Goal: Task Accomplishment & Management: Complete application form

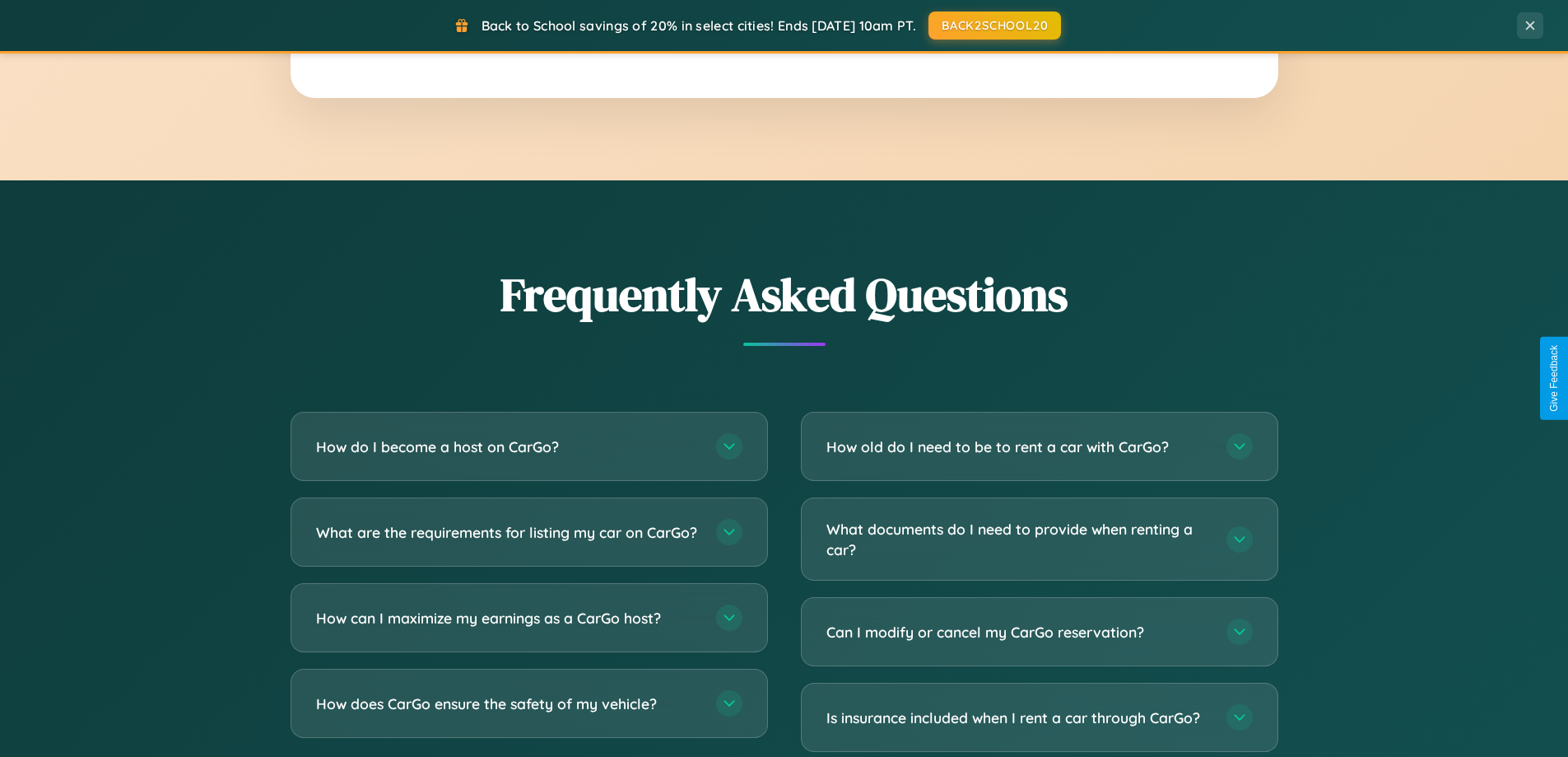
scroll to position [3170, 0]
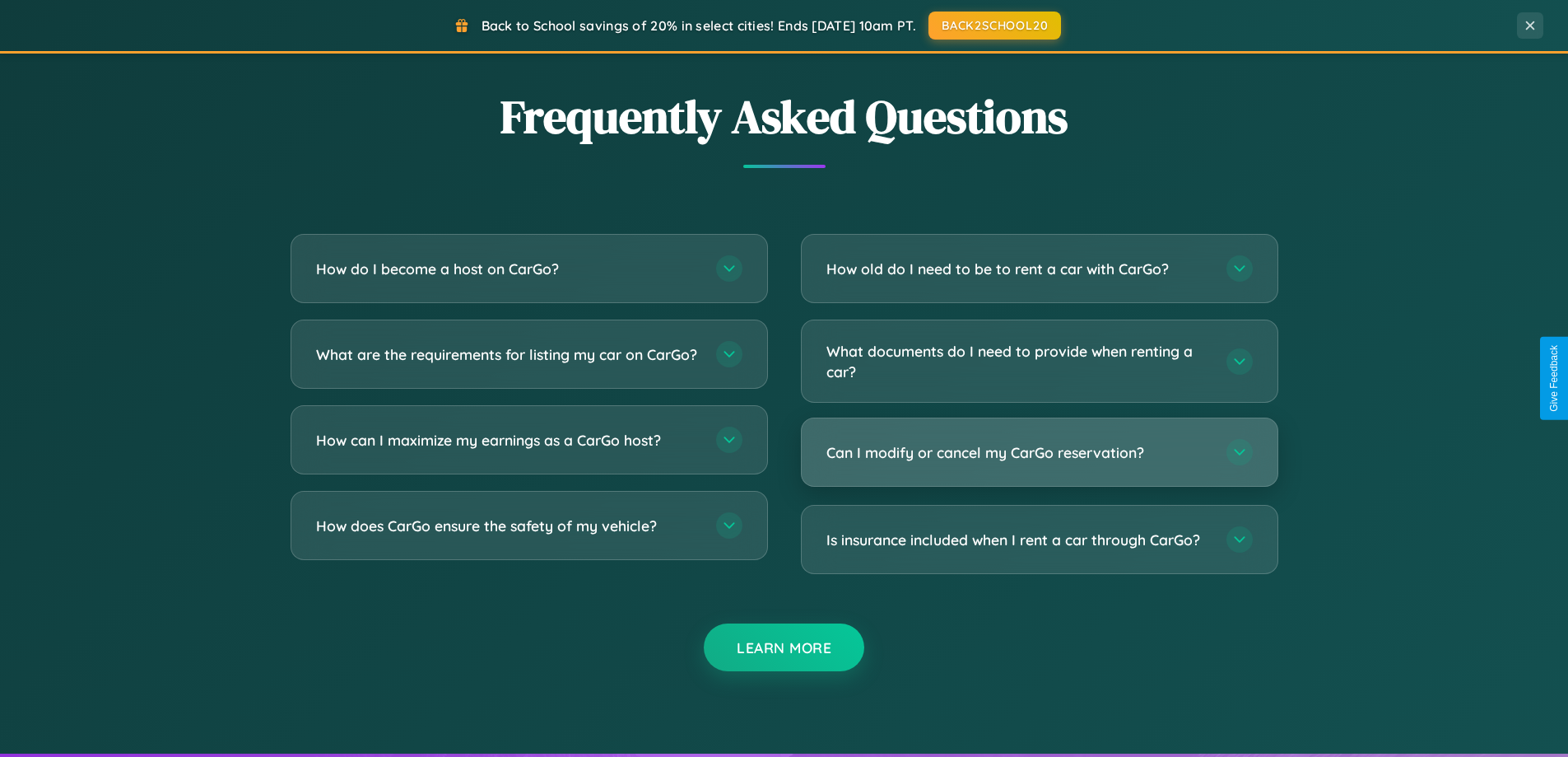
click at [1039, 453] on h3 "Can I modify or cancel my CarGo reservation?" at bounding box center [1018, 453] width 383 height 21
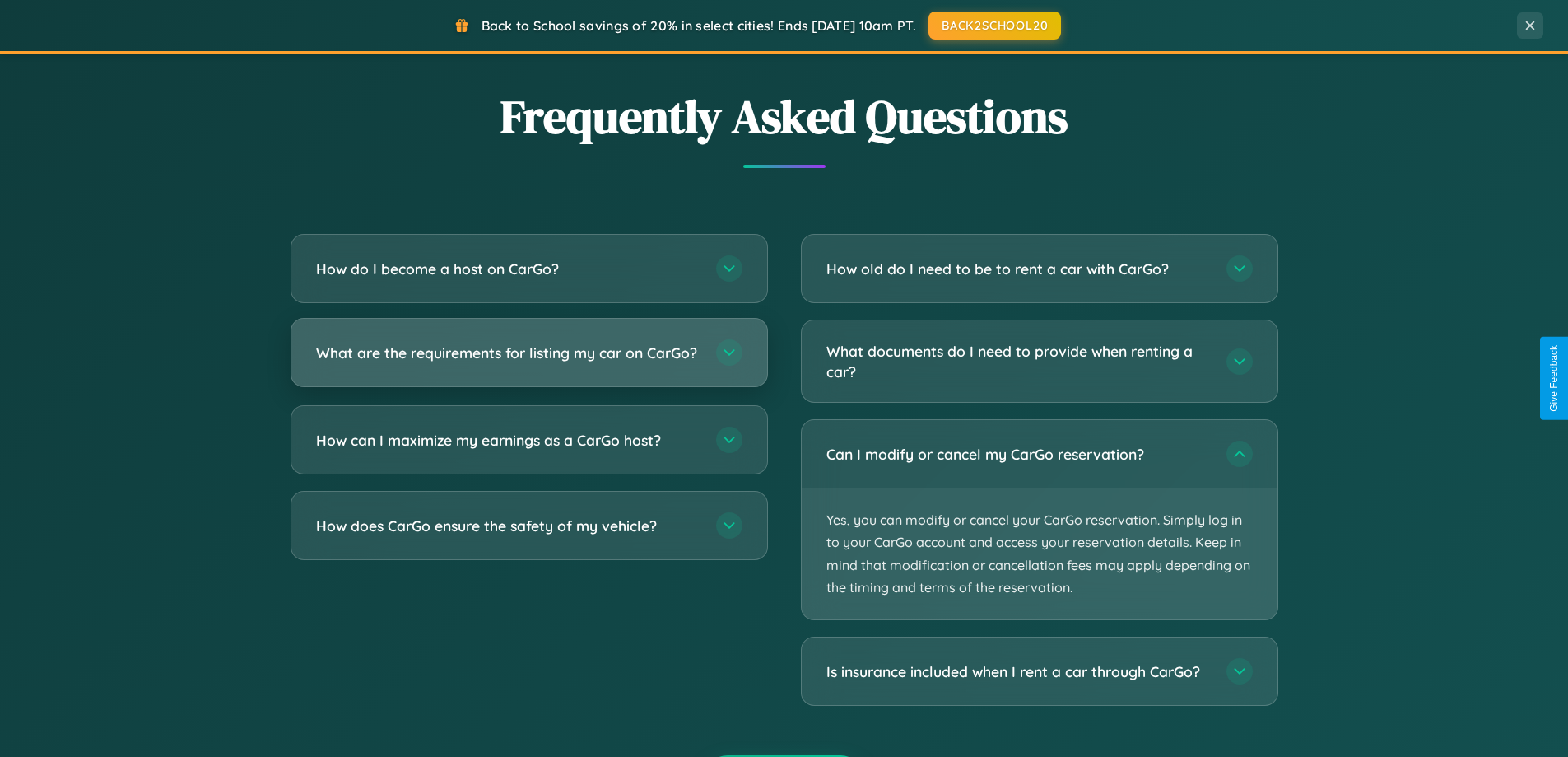
click at [529, 361] on h3 "What are the requirements for listing my car on CarGo?" at bounding box center [508, 353] width 383 height 21
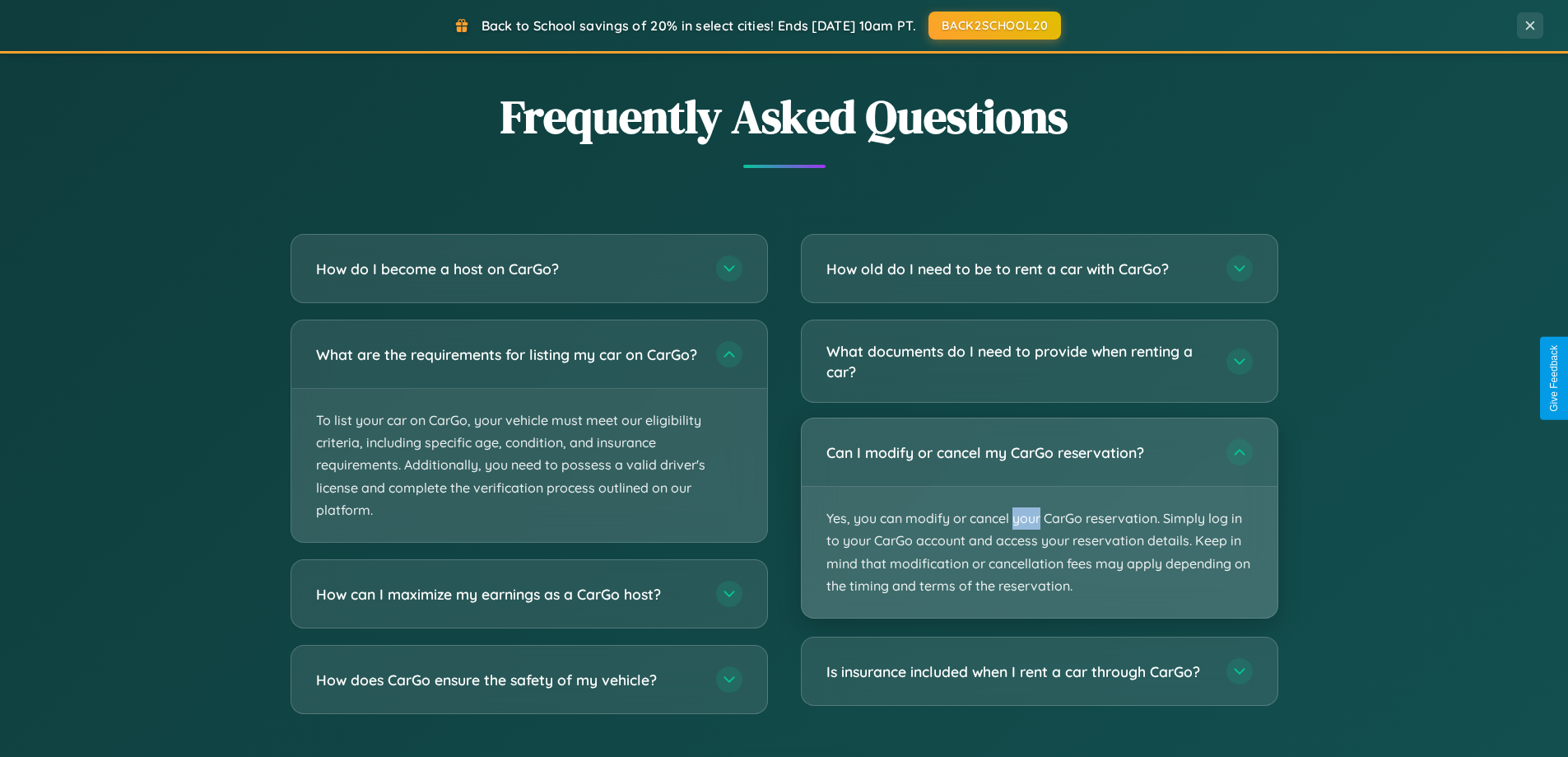
click at [1039, 520] on p "Yes, you can modify or cancel your CarGo reservation. Simply log in to your Car…" at bounding box center [1040, 552] width 476 height 131
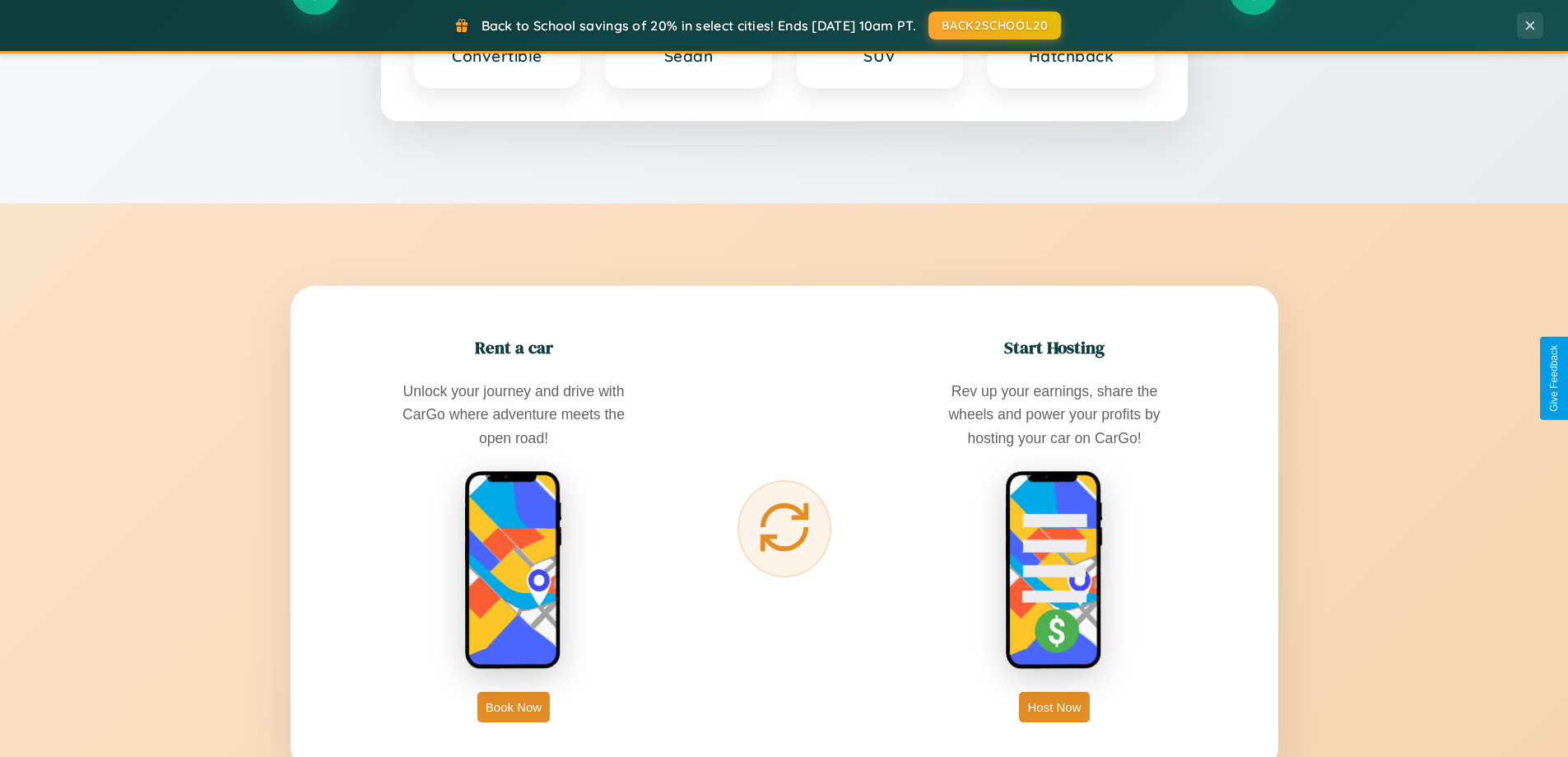
scroll to position [1133, 0]
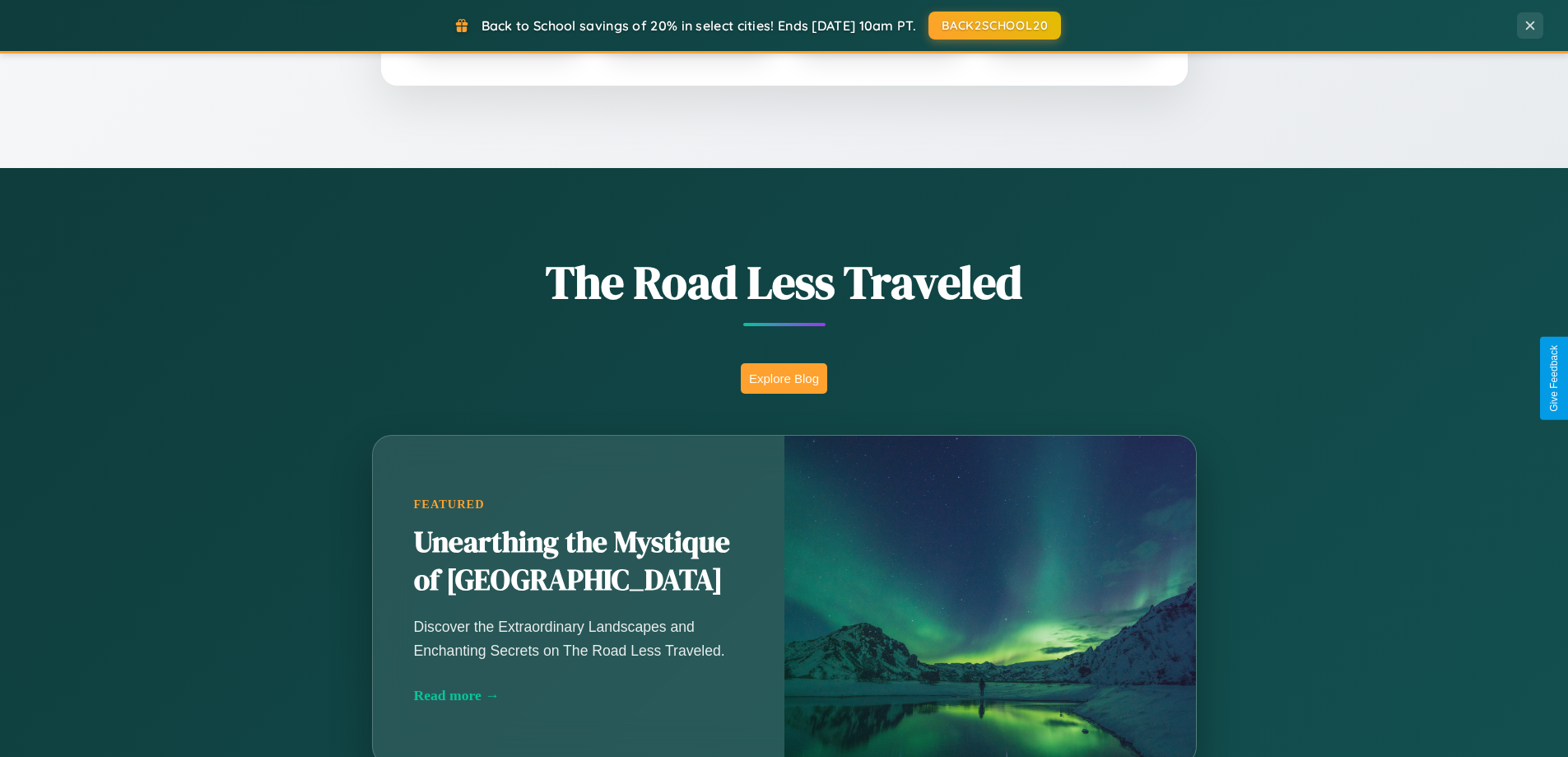
click at [784, 378] on button "Explore Blog" at bounding box center [784, 378] width 87 height 30
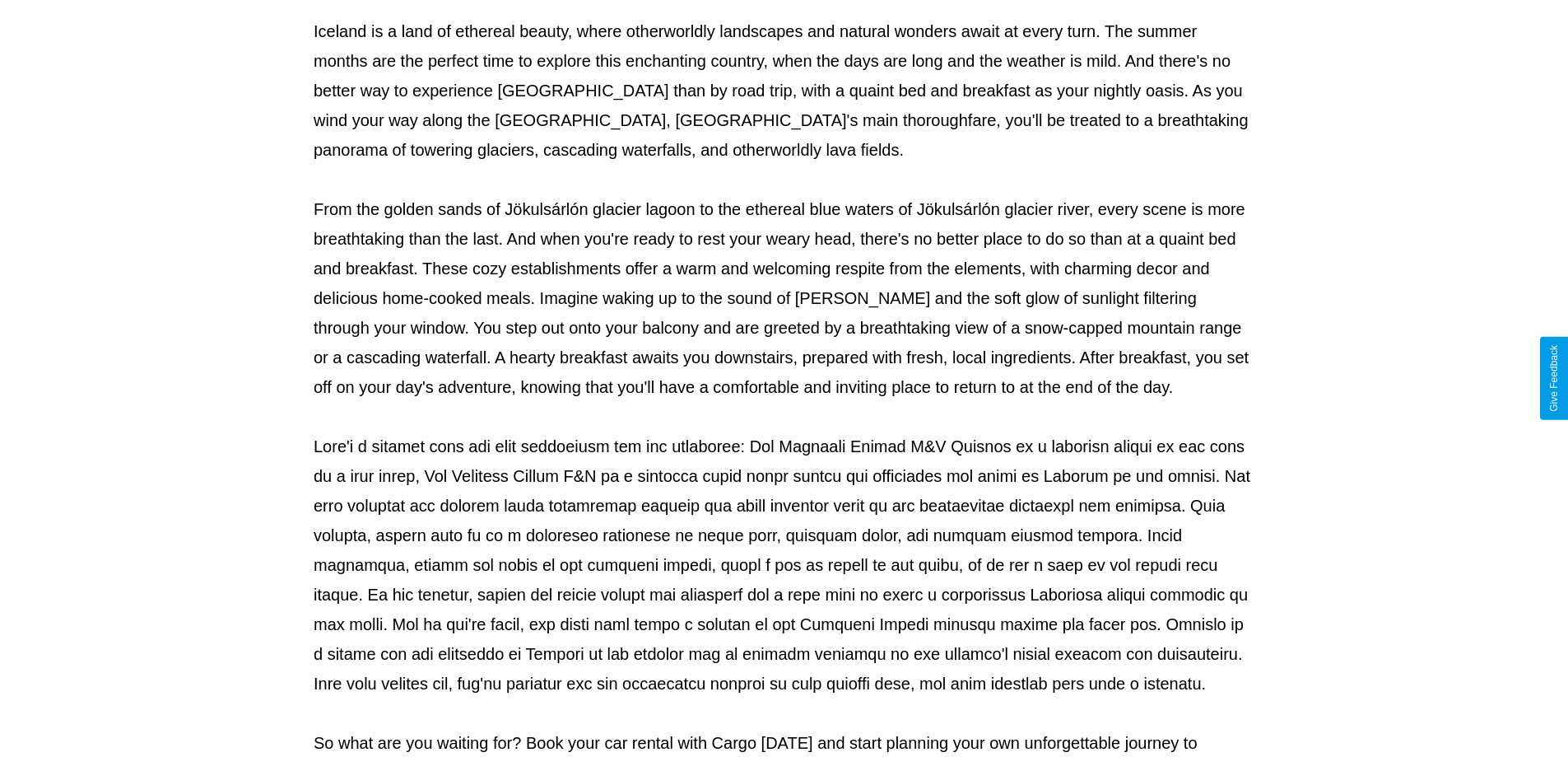
scroll to position [533, 0]
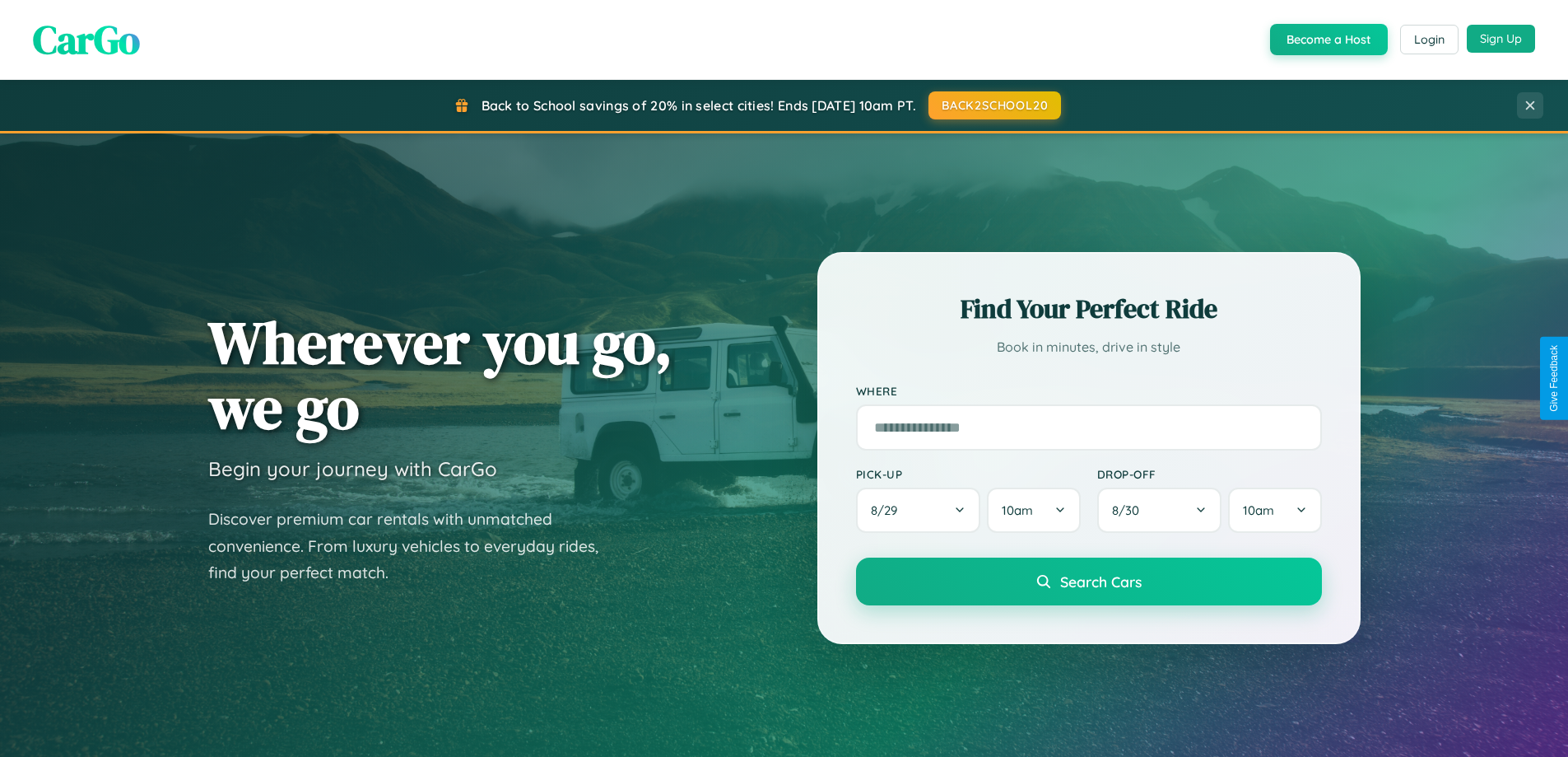
click at [1501, 39] on button "Sign Up" at bounding box center [1501, 39] width 68 height 28
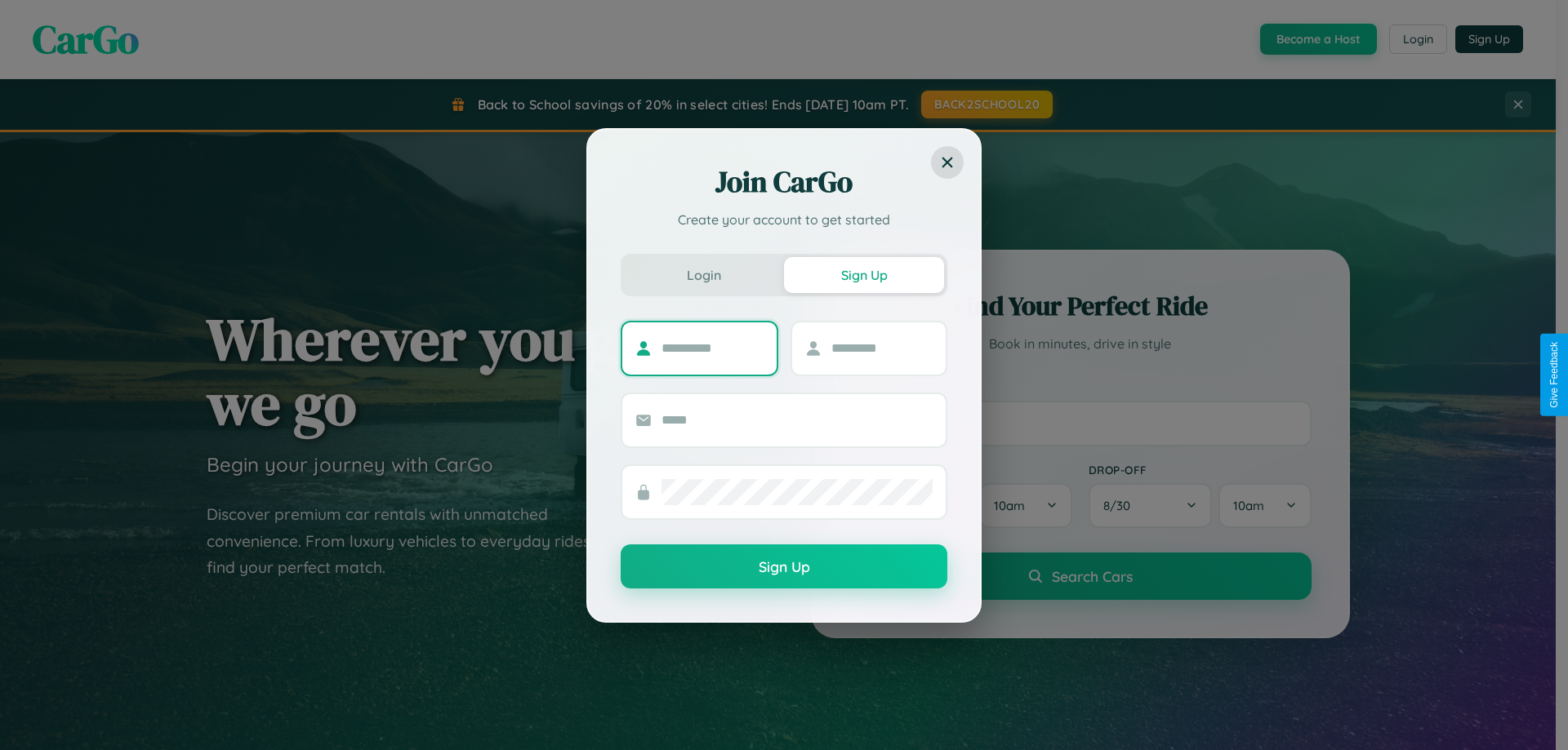
click at [712, 347] on input "text" at bounding box center [712, 348] width 102 height 26
type input "*****"
click at [880, 347] on input "text" at bounding box center [881, 348] width 102 height 26
type input "*****"
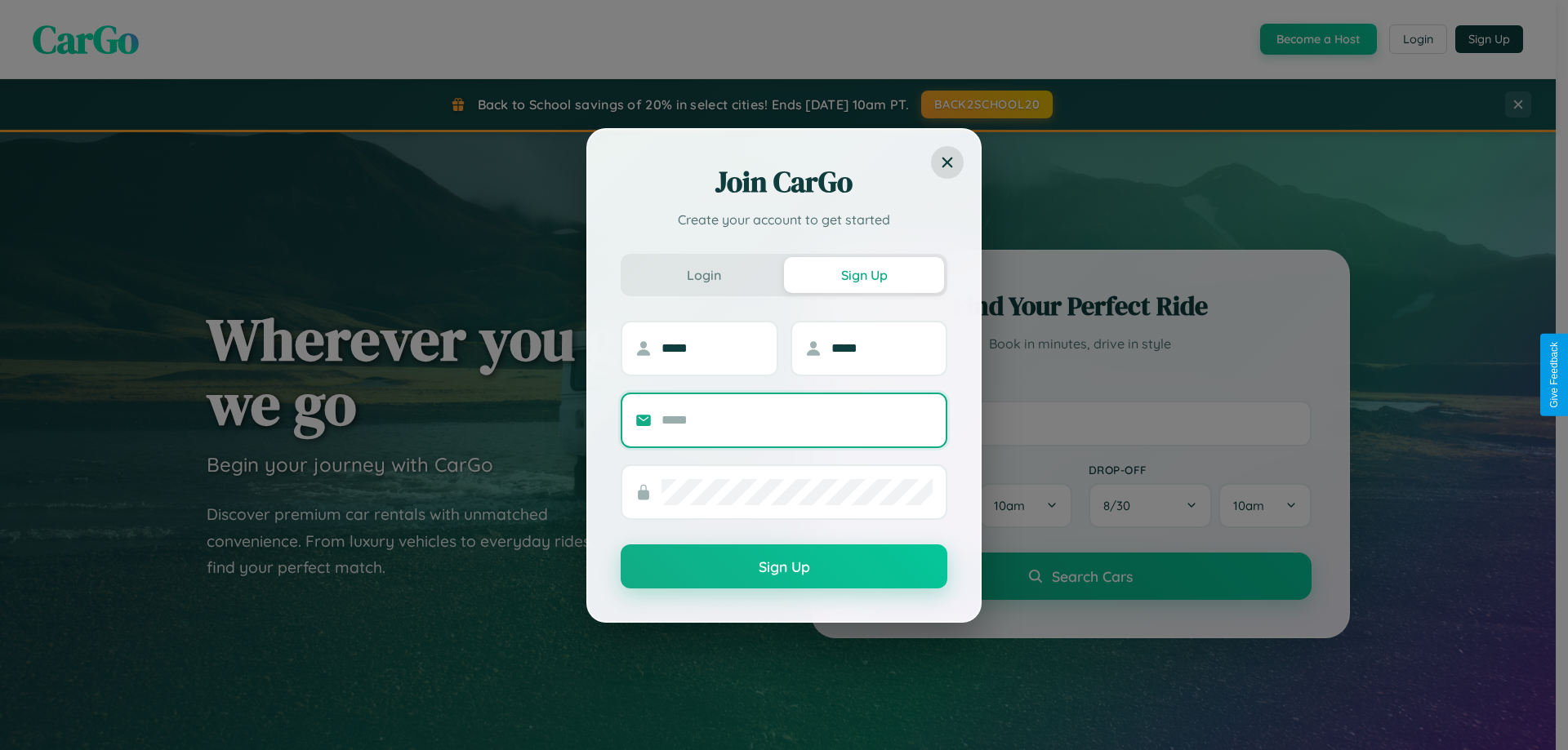
click at [797, 419] on input "text" at bounding box center [796, 420] width 271 height 26
type input "**********"
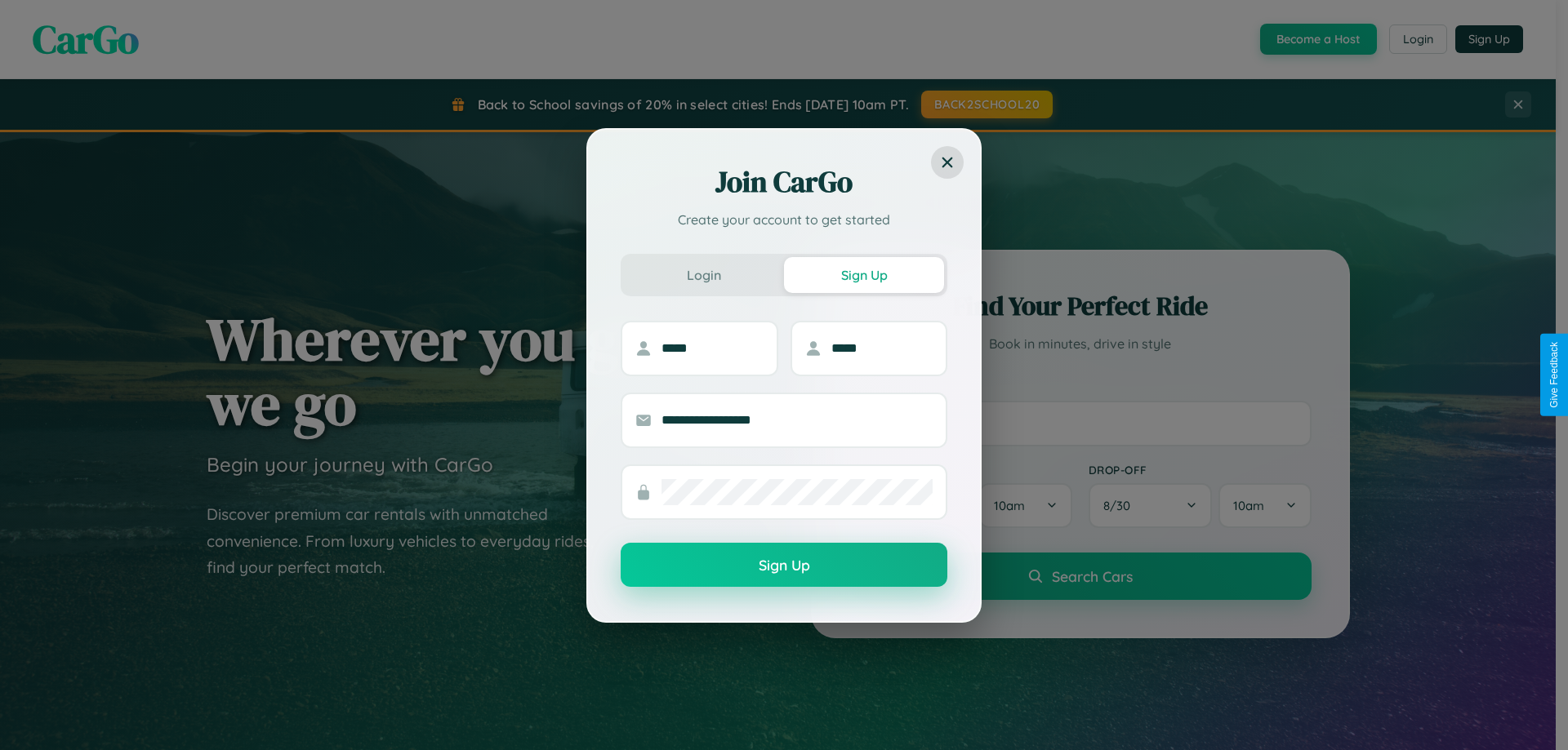
click at [784, 566] on button "Sign Up" at bounding box center [783, 565] width 327 height 44
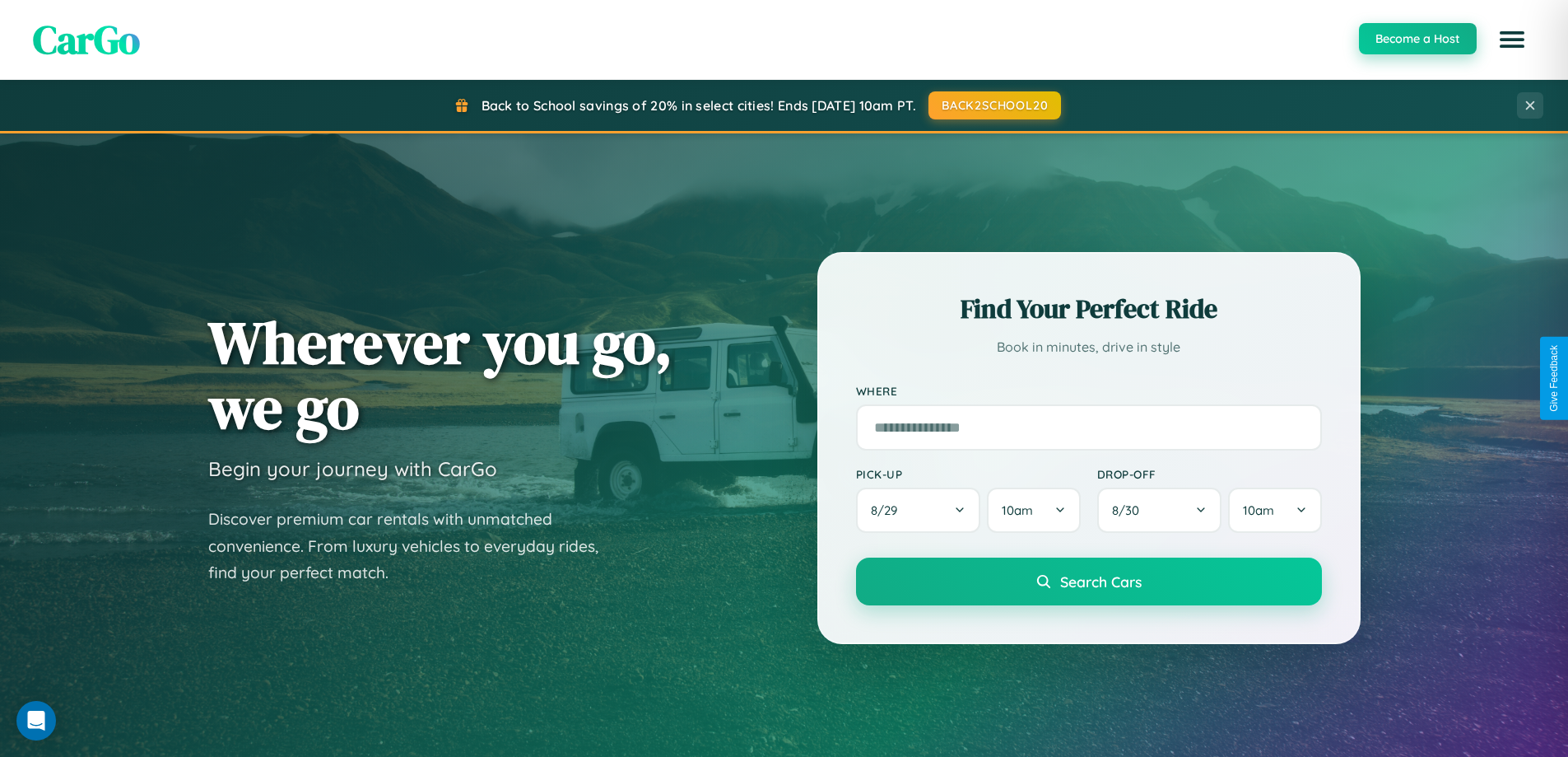
click at [1417, 39] on button "Become a Host" at bounding box center [1418, 38] width 118 height 31
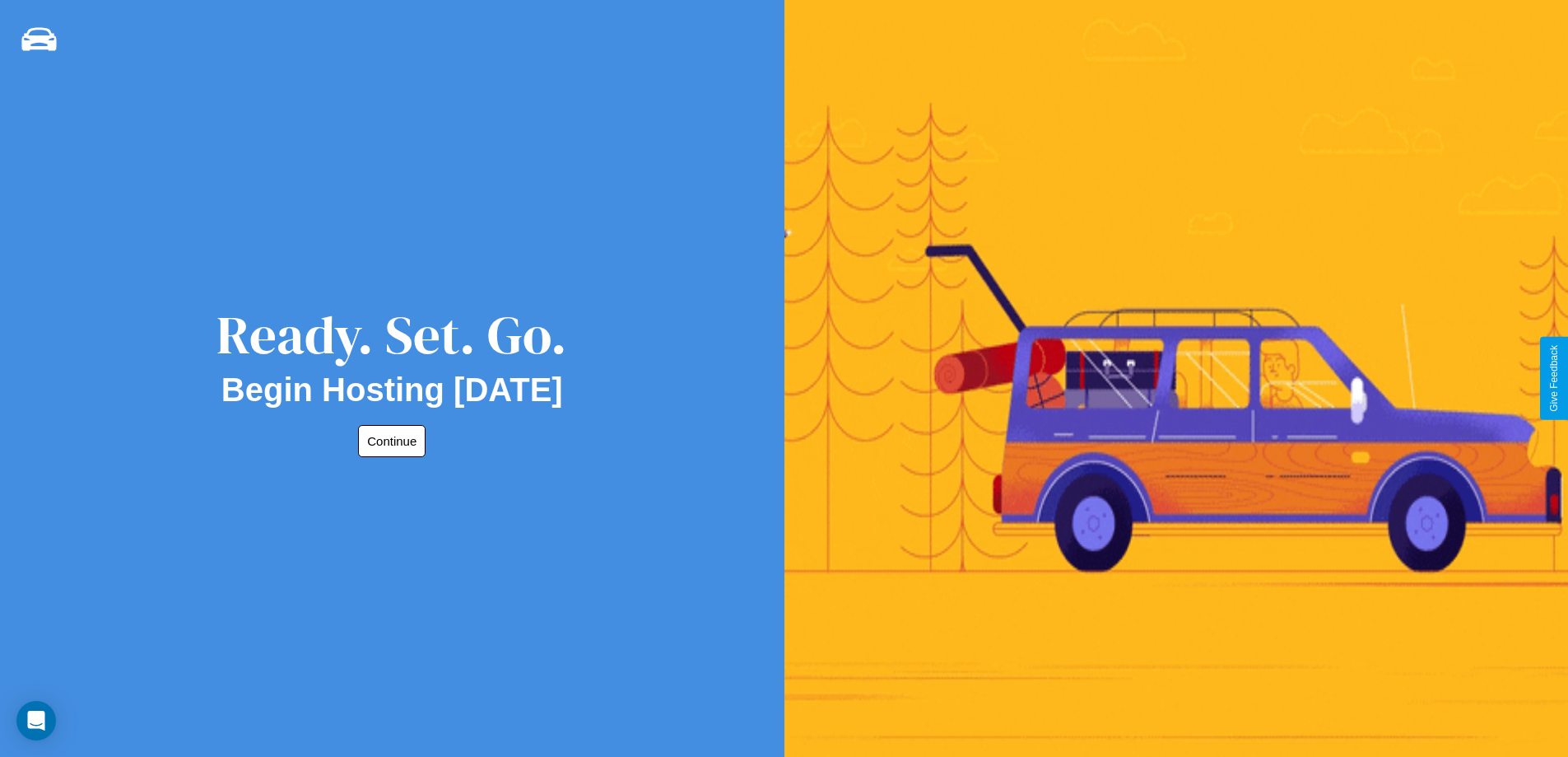
click at [388, 440] on button "Continue" at bounding box center [391, 441] width 67 height 32
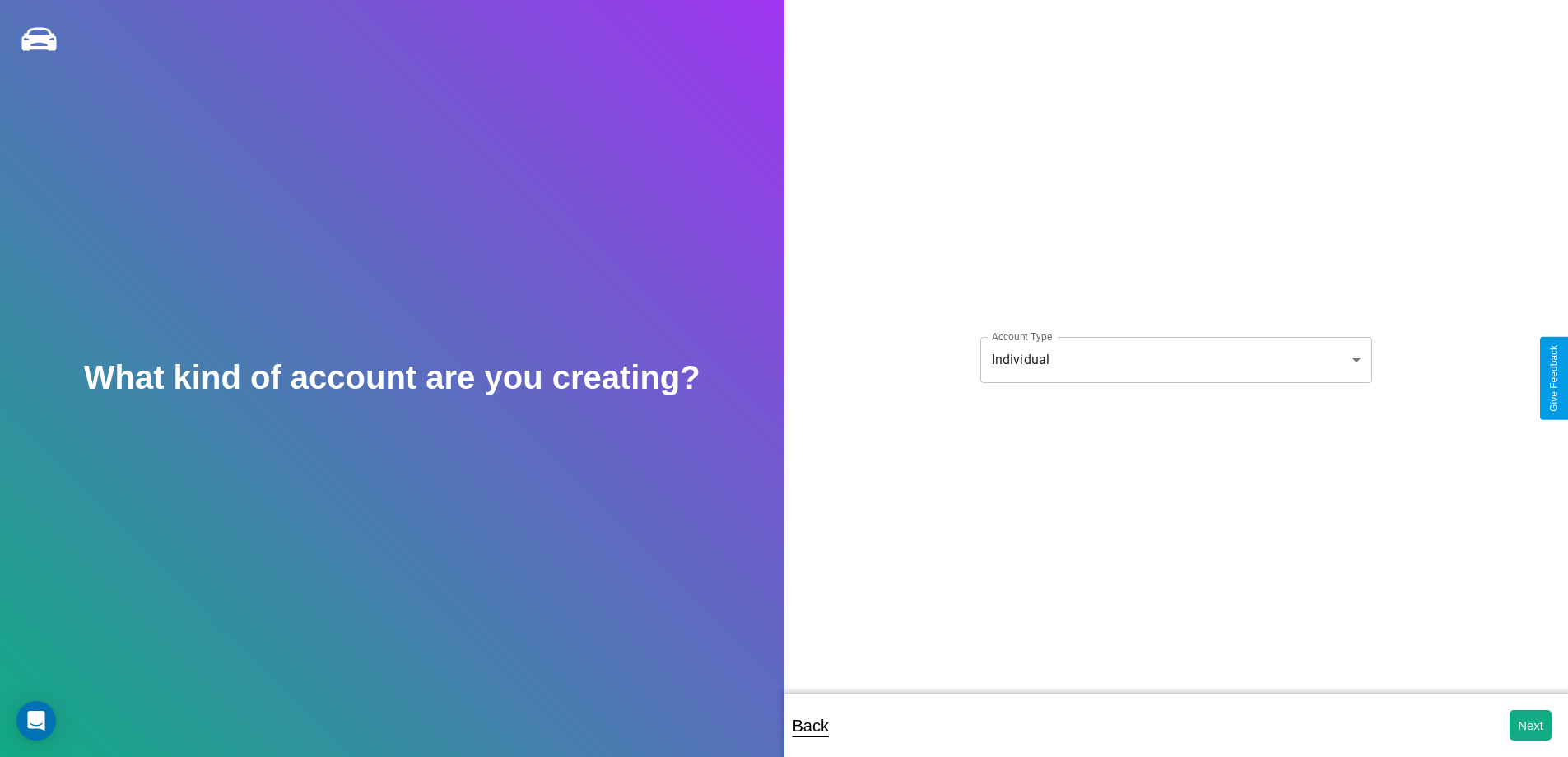
click at [1176, 359] on body "**********" at bounding box center [784, 389] width 1568 height 780
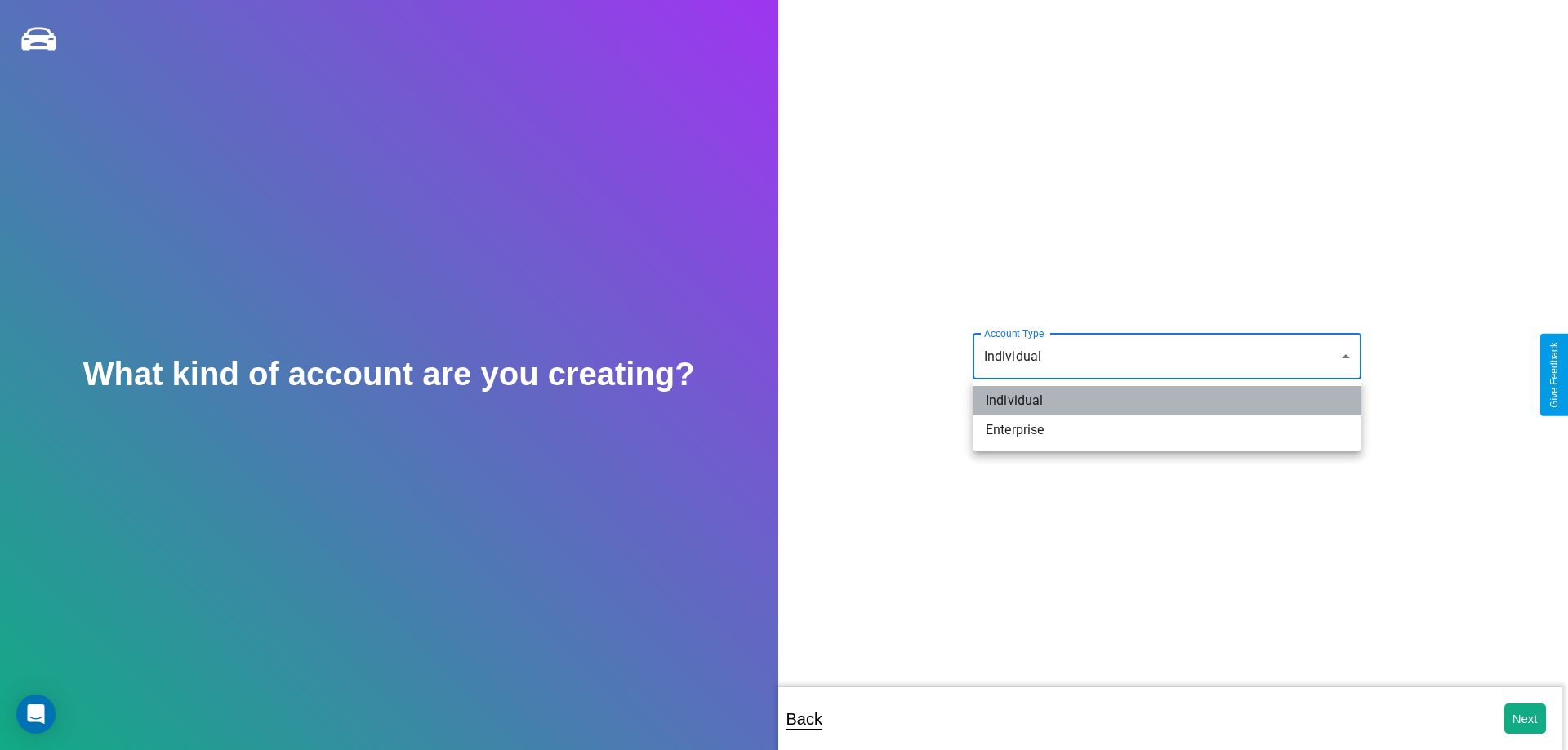
click at [1167, 401] on li "Individual" at bounding box center [1166, 400] width 389 height 29
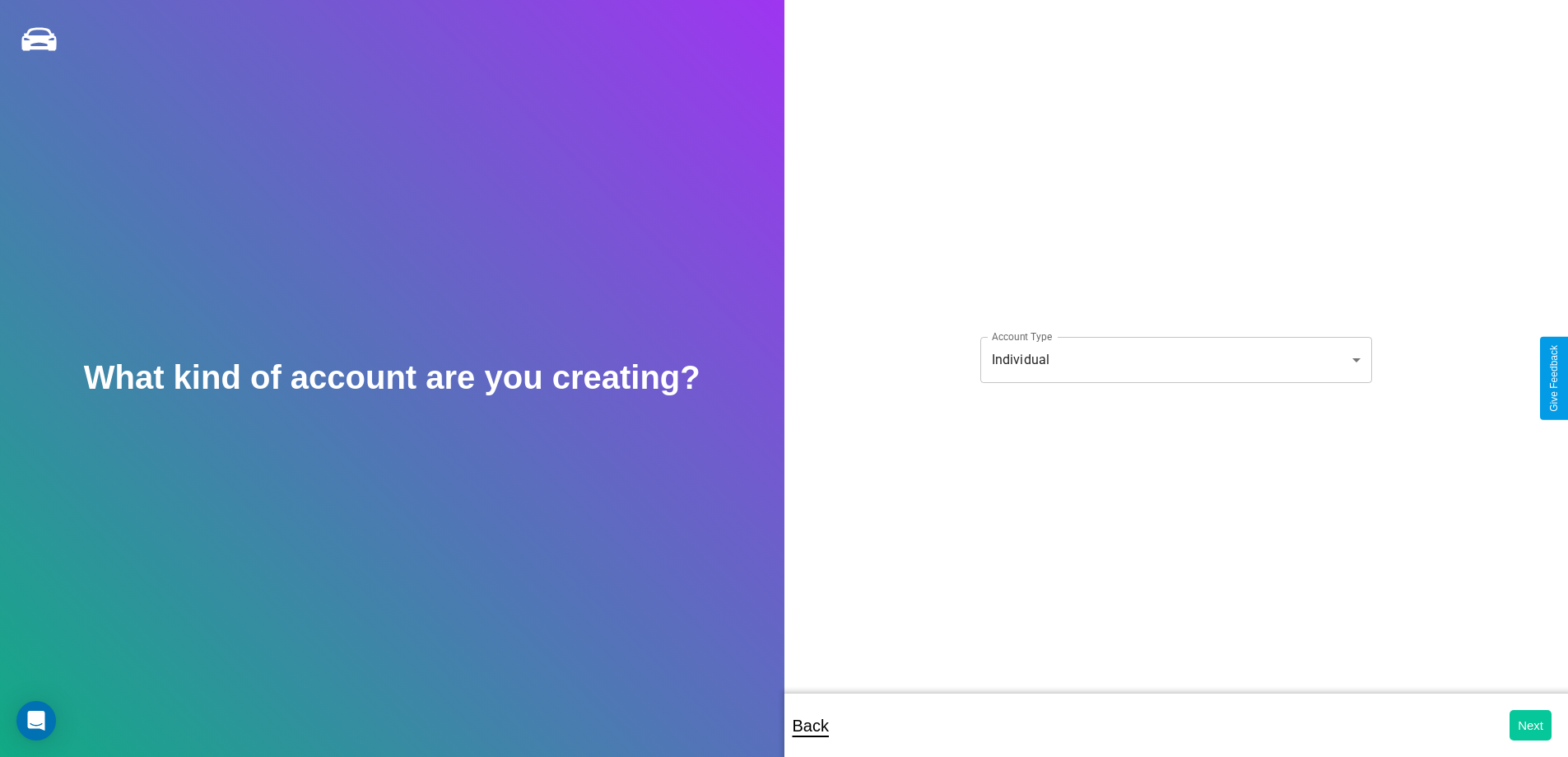
click at [1530, 725] on button "Next" at bounding box center [1531, 725] width 42 height 30
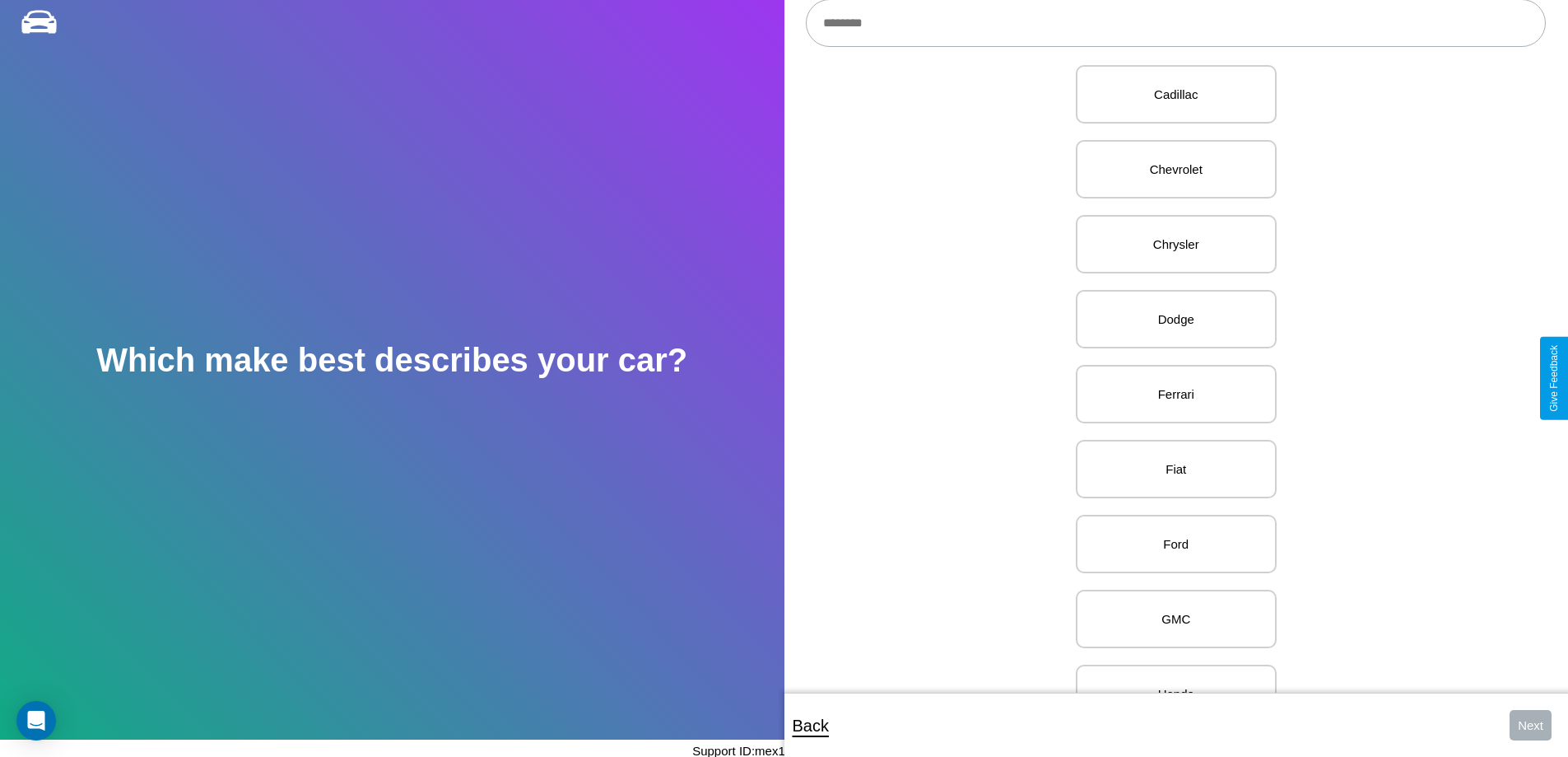
scroll to position [563, 0]
click at [1170, 378] on p "Ferrari" at bounding box center [1176, 378] width 164 height 23
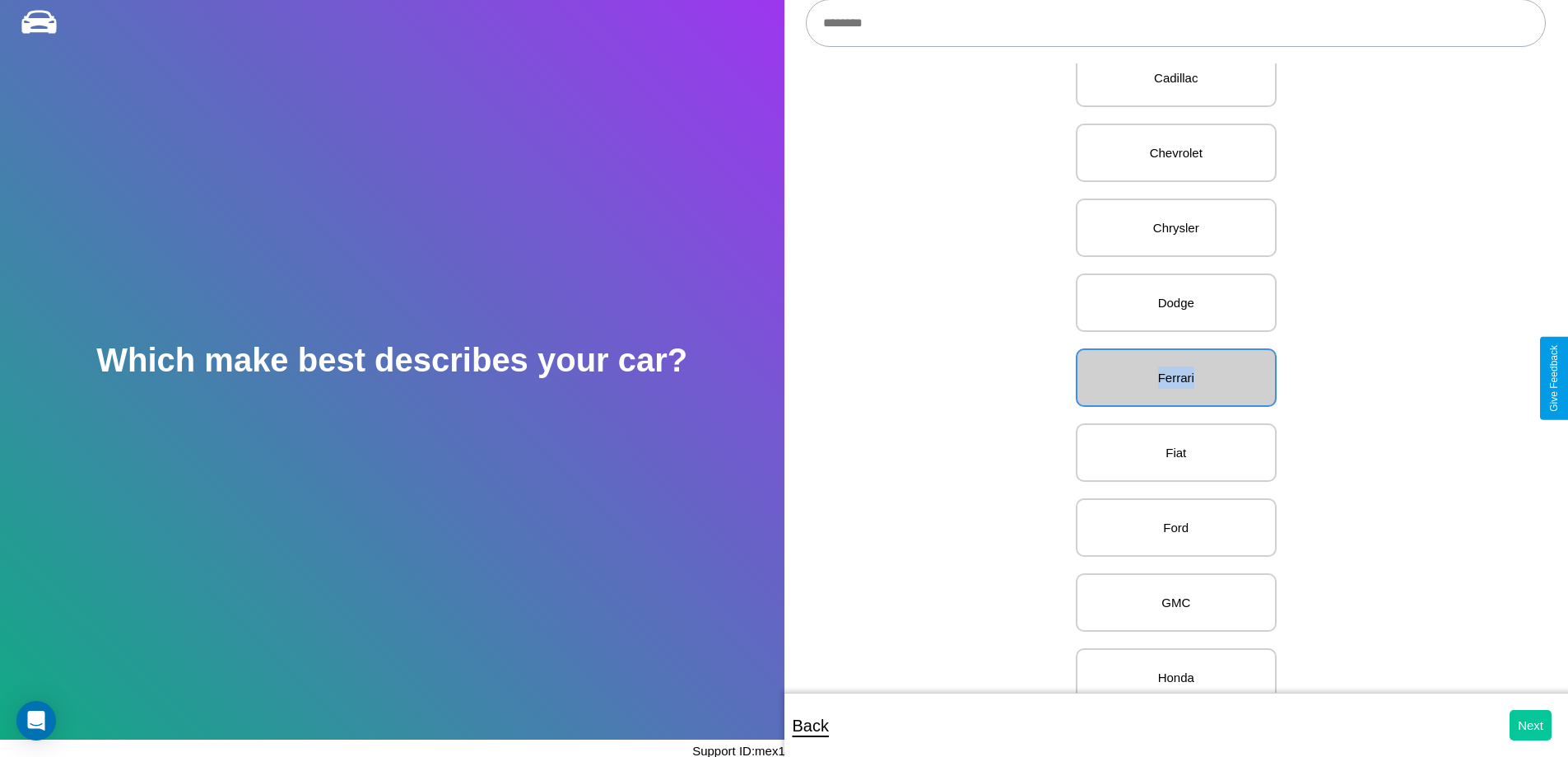
click at [1530, 725] on button "Next" at bounding box center [1531, 725] width 42 height 30
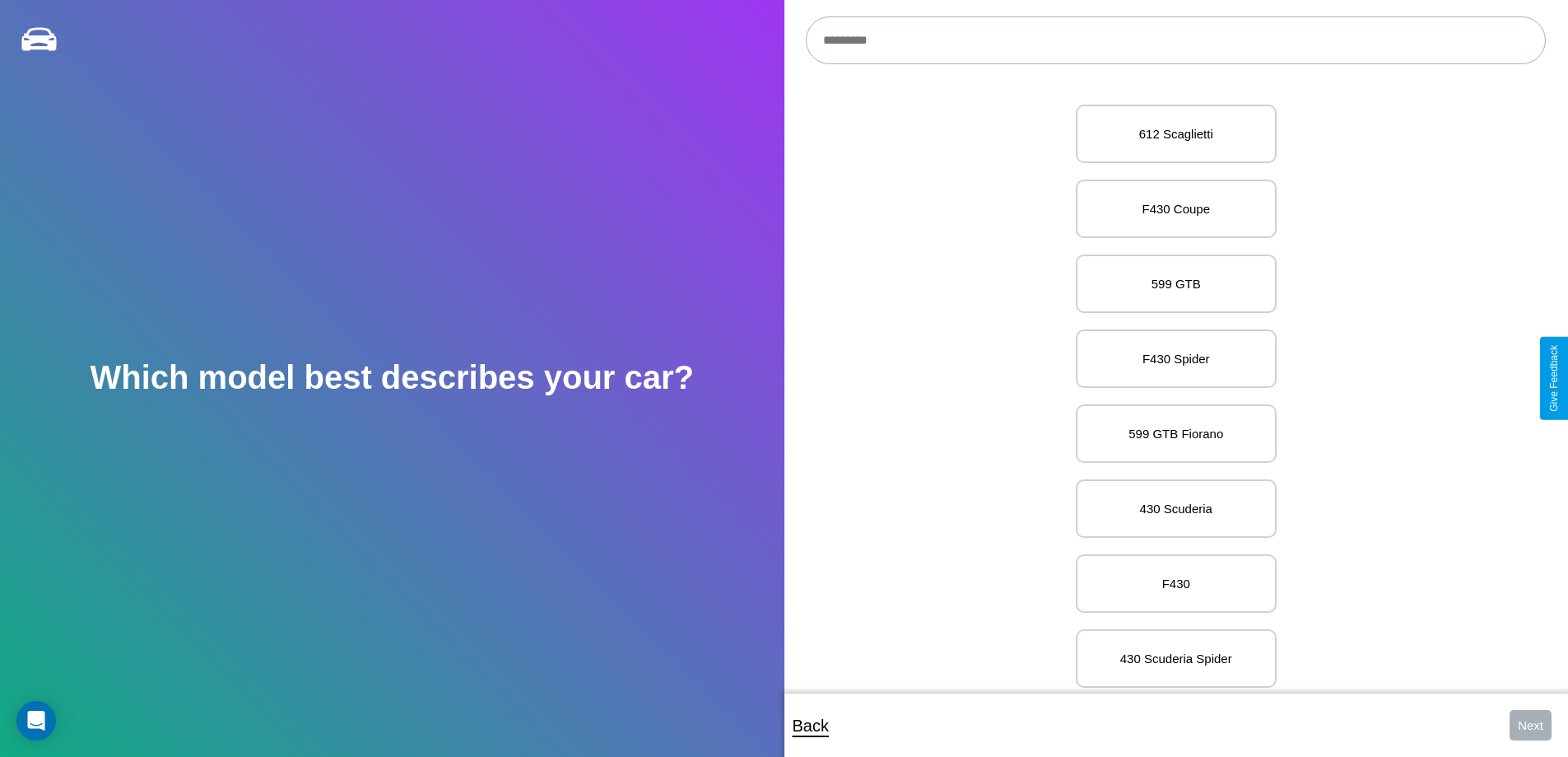
click at [1176, 41] on input "text" at bounding box center [1176, 40] width 741 height 48
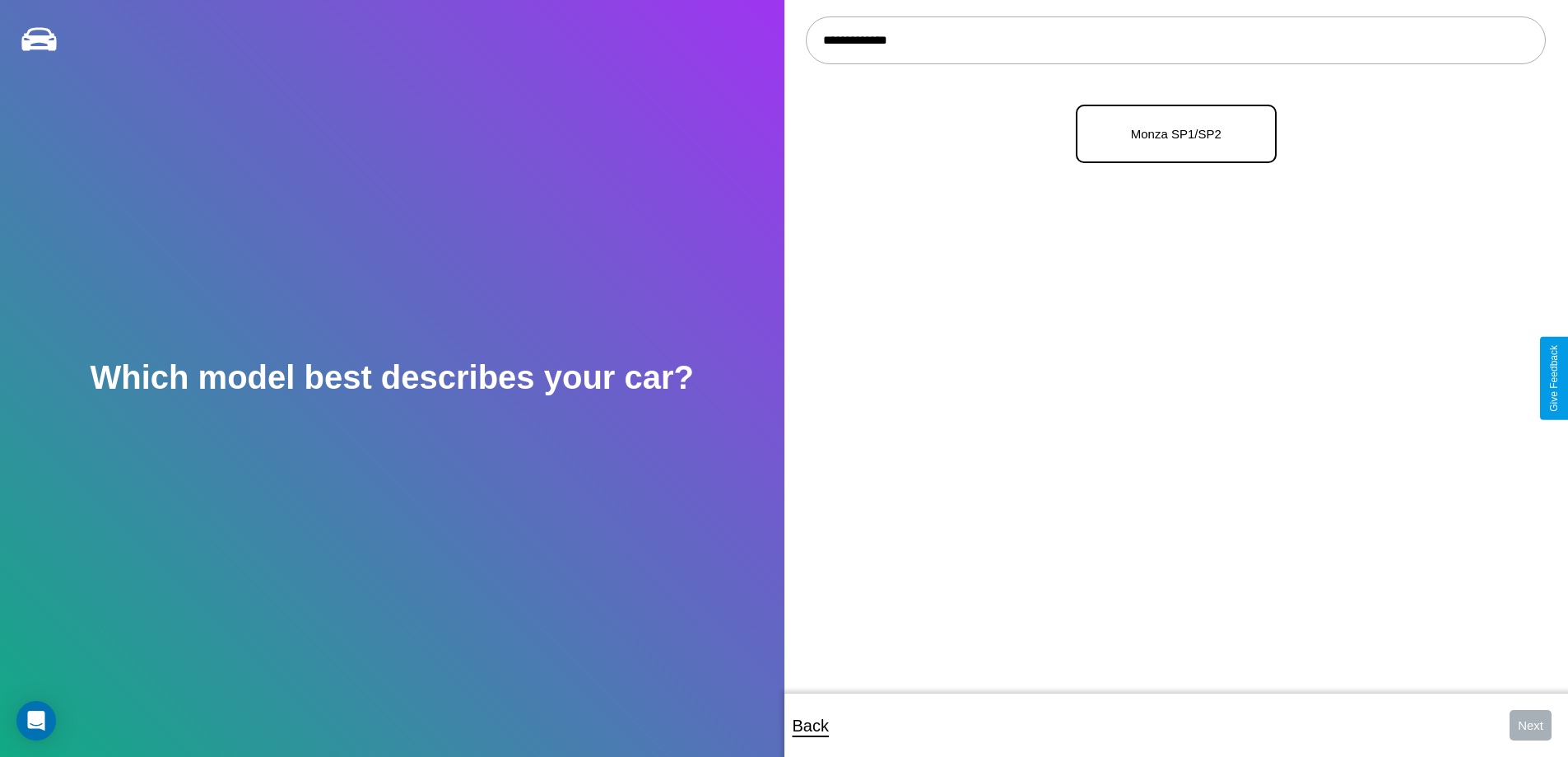
type input "**********"
click at [1170, 134] on p "Monza SP1/SP2" at bounding box center [1176, 134] width 164 height 23
click at [1530, 725] on button "Next" at bounding box center [1531, 725] width 42 height 30
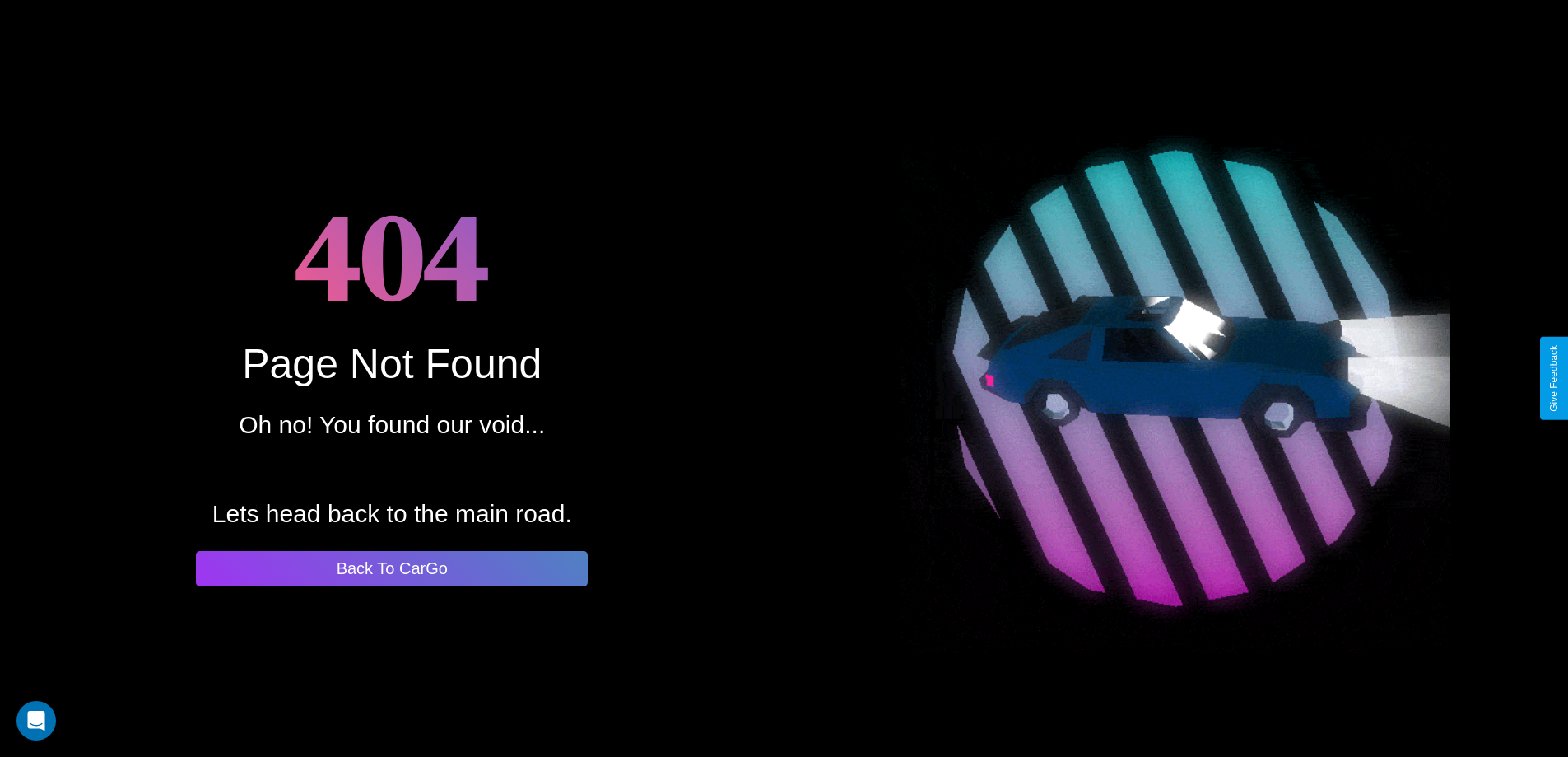
click at [392, 568] on button "Back To CarGo" at bounding box center [391, 568] width 392 height 35
